Goal: Check status

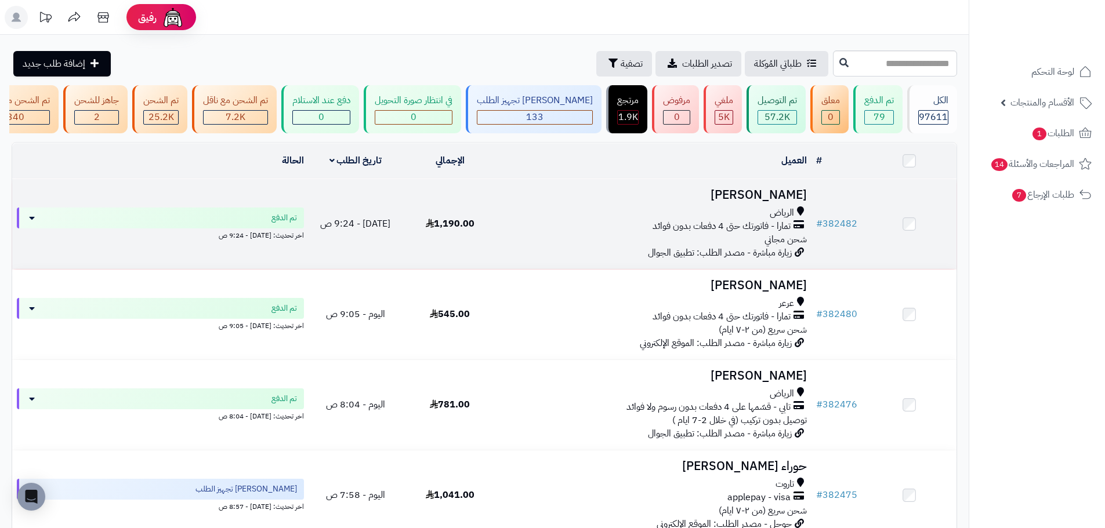
click at [431, 239] on td "1,190.00" at bounding box center [449, 224] width 95 height 90
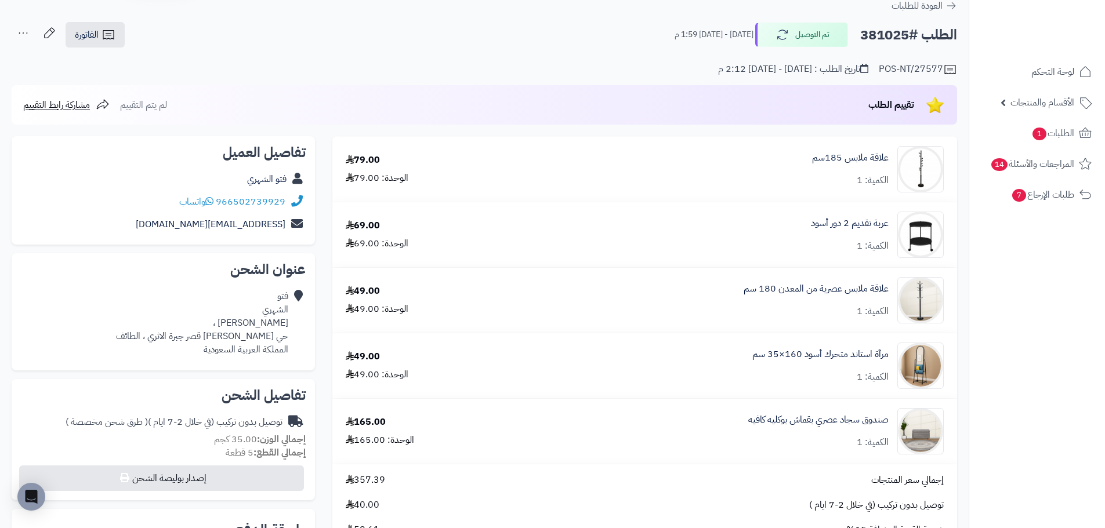
scroll to position [232, 0]
